Goal: Transaction & Acquisition: Subscribe to service/newsletter

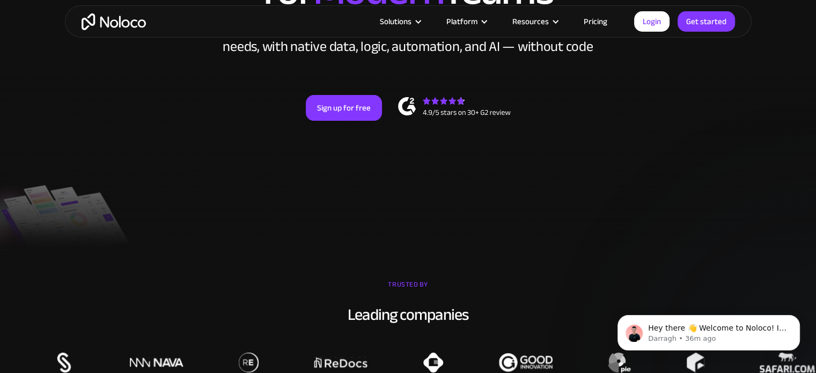
scroll to position [161, 0]
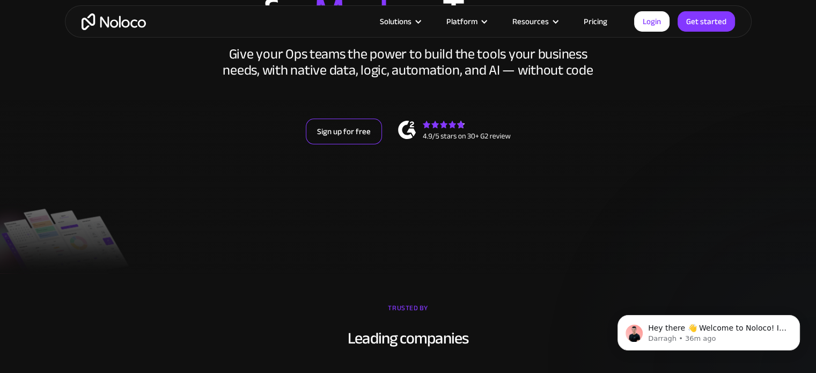
click at [364, 128] on link "Sign up for free" at bounding box center [344, 132] width 76 height 26
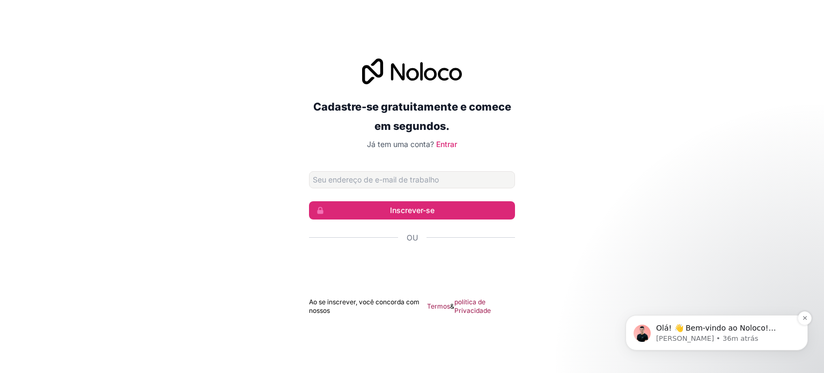
click at [776, 332] on font "Olá! 👋 Bem-vindo ao Noloco! Se tiver alguma dúvida, basta responder a esta mens…" at bounding box center [723, 344] width 134 height 41
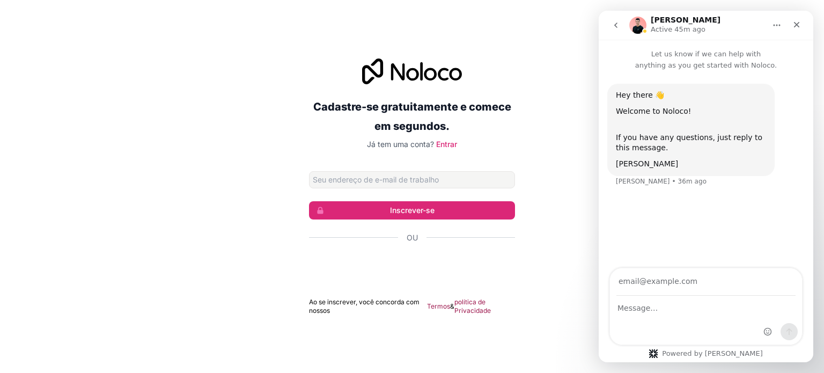
click at [778, 25] on icon "Home" at bounding box center [777, 25] width 9 height 9
drag, startPoint x: 766, startPoint y: 227, endPoint x: 759, endPoint y: 227, distance: 7.0
click at [764, 228] on div "Hey there 👋 Welcome to Noloco! If you have any questions, just reply to this me…" at bounding box center [706, 170] width 215 height 199
click at [549, 78] on div "Cadastre-se gratuitamente e comece em segundos. Já tem uma conta? Entrar Inscre…" at bounding box center [412, 186] width 824 height 287
click at [652, 25] on p "Active 45m ago" at bounding box center [678, 29] width 55 height 11
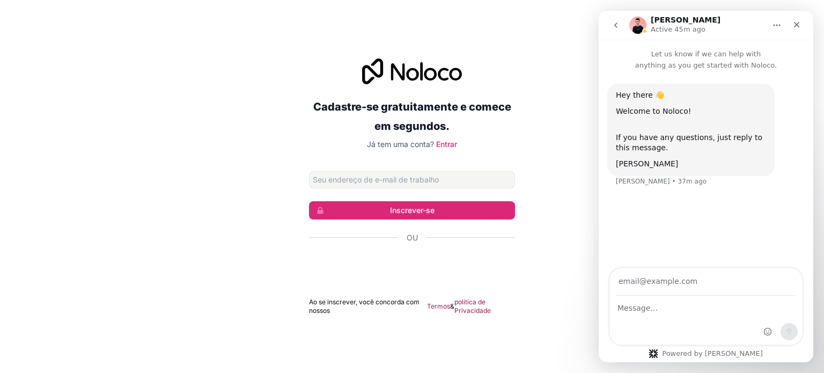
click at [634, 27] on img "Intercom messenger" at bounding box center [638, 25] width 17 height 17
click at [619, 27] on icon "go back" at bounding box center [616, 25] width 9 height 9
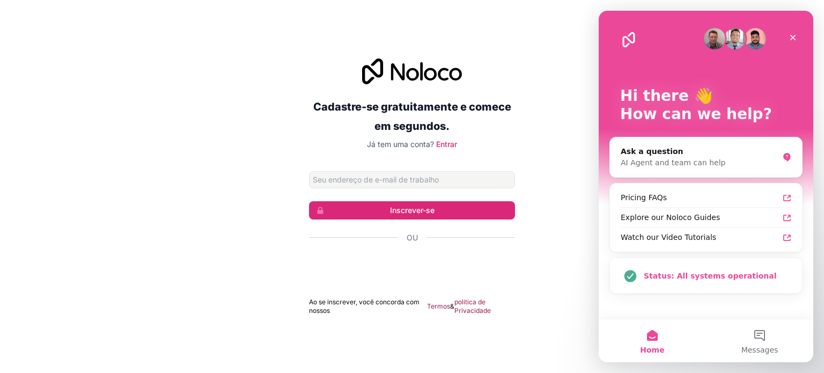
click at [720, 280] on div "Status: All systems operational" at bounding box center [718, 275] width 148 height 11
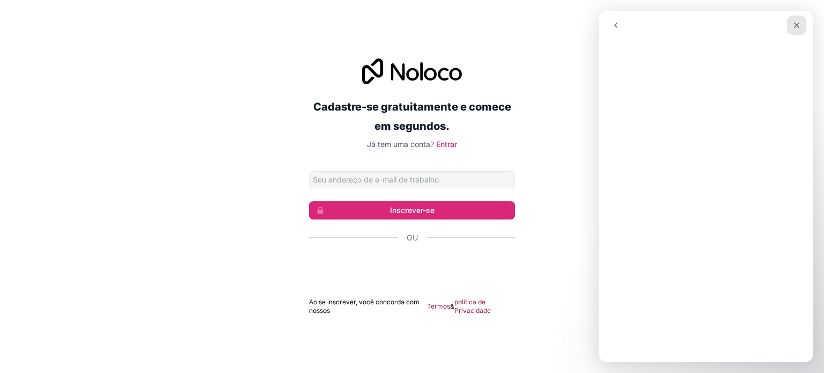
click at [793, 26] on icon "Close" at bounding box center [797, 25] width 9 height 9
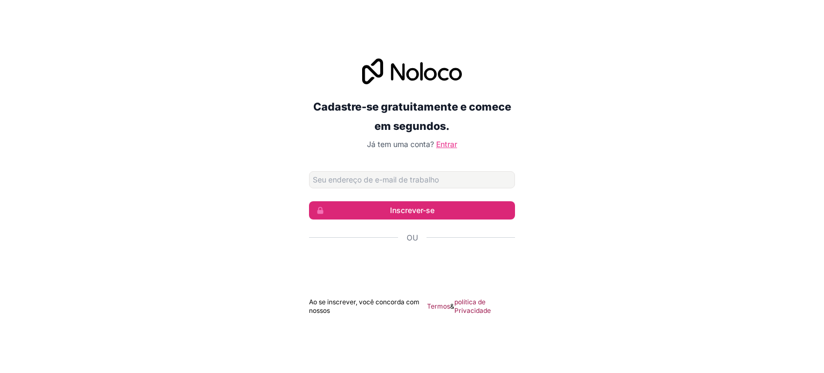
click at [453, 145] on font "Entrar" at bounding box center [446, 144] width 21 height 9
click at [447, 147] on font "Entrar" at bounding box center [446, 144] width 21 height 9
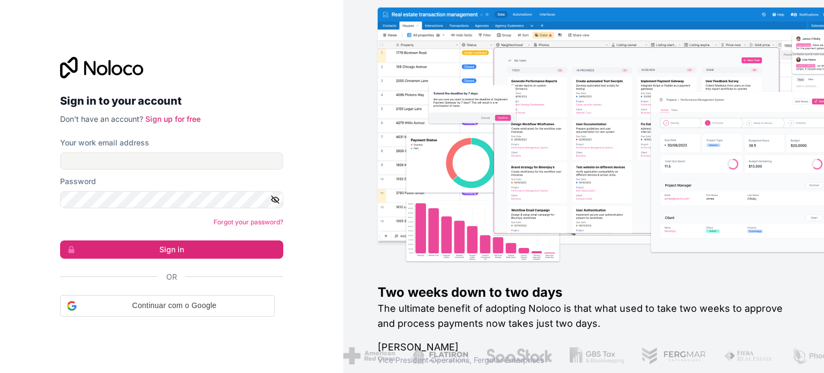
click at [449, 148] on img at bounding box center [635, 147] width 481 height 237
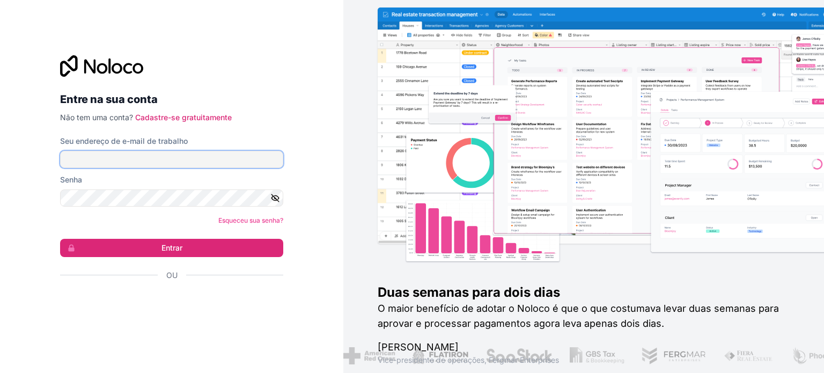
click at [230, 156] on input "Seu endereço de e-mail de trabalho" at bounding box center [171, 159] width 223 height 17
